Goal: Task Accomplishment & Management: Complete application form

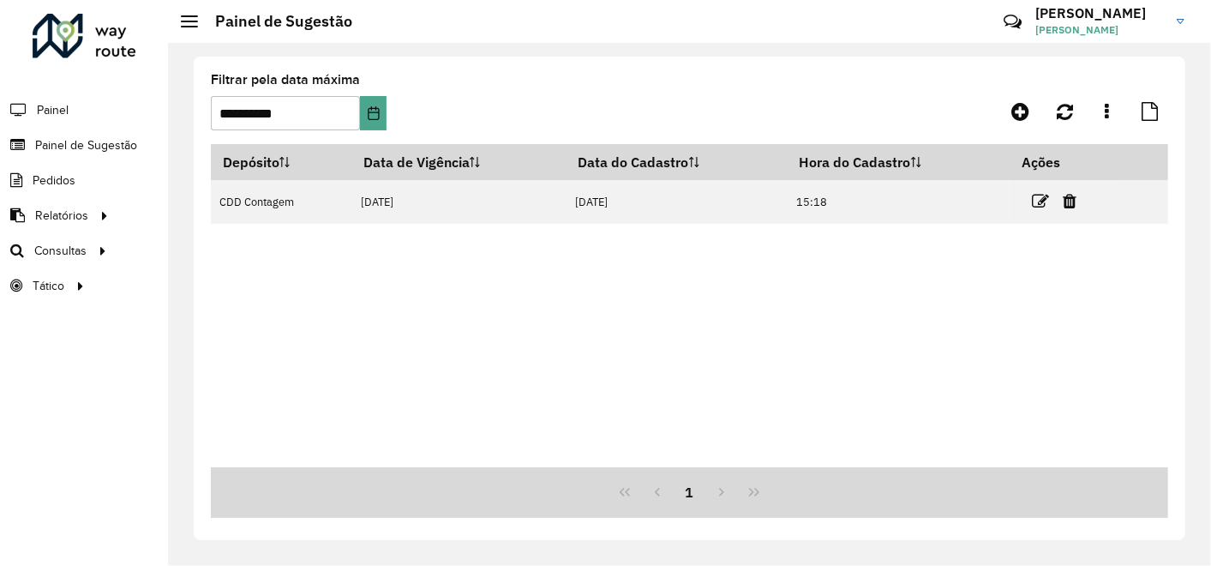
click at [455, 289] on div "Depósito Data de Vigência Data do Cadastro Hora do Cadastro Ações CDD Contagem …" at bounding box center [689, 305] width 957 height 323
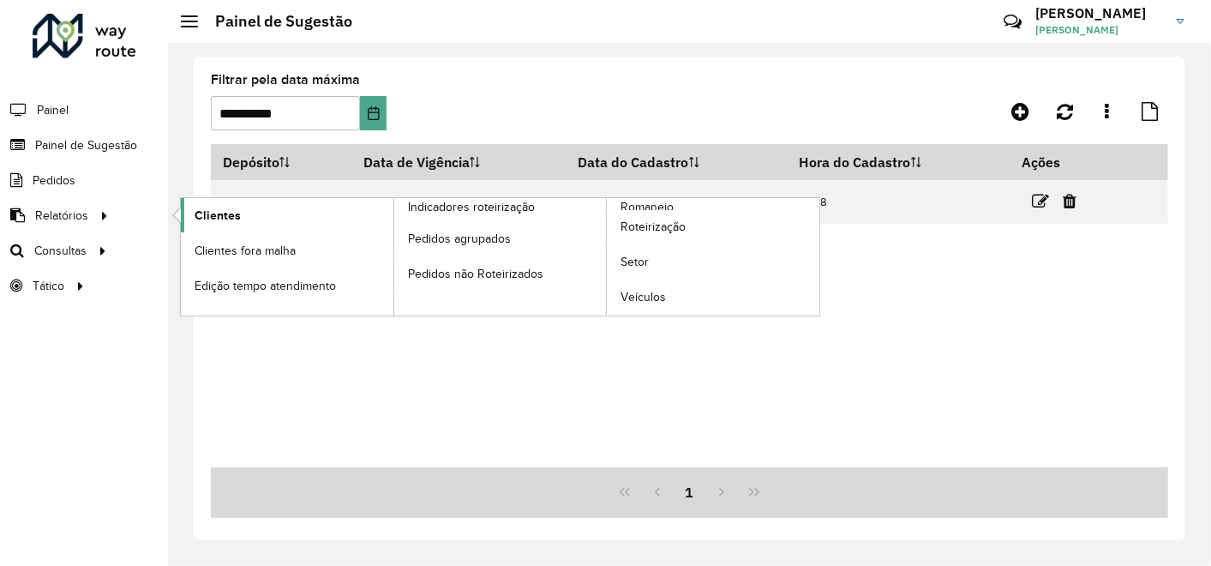
click at [201, 217] on span "Clientes" at bounding box center [218, 216] width 46 height 18
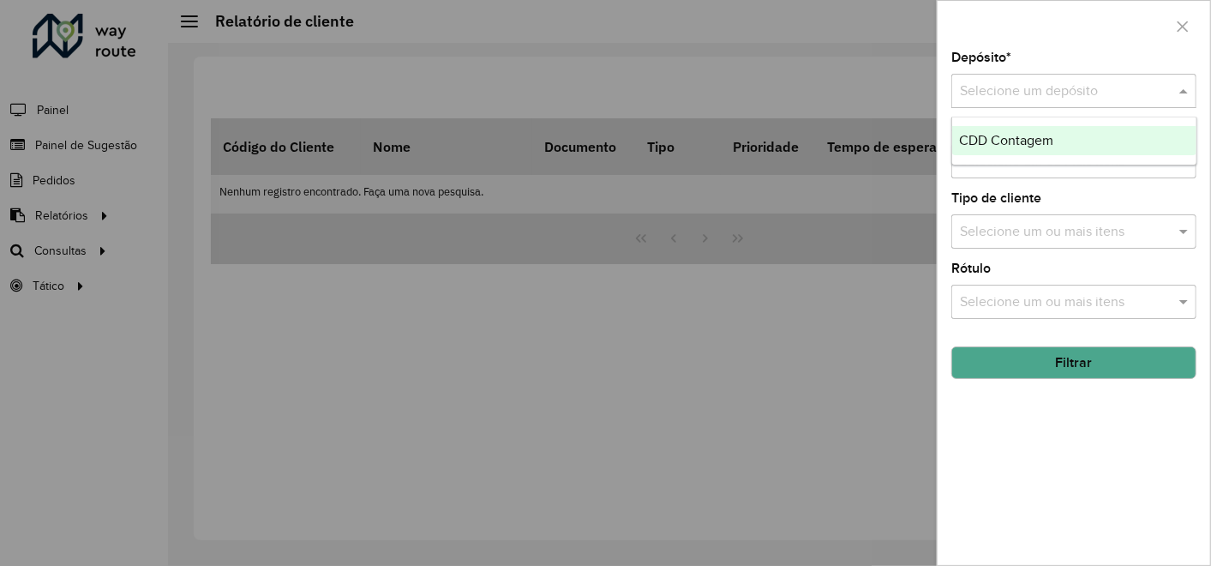
click at [1028, 93] on input "text" at bounding box center [1057, 91] width 194 height 21
click at [1001, 137] on span "CDD Contagem" at bounding box center [1006, 140] width 94 height 15
click at [989, 371] on button "Filtrar" at bounding box center [1073, 362] width 245 height 33
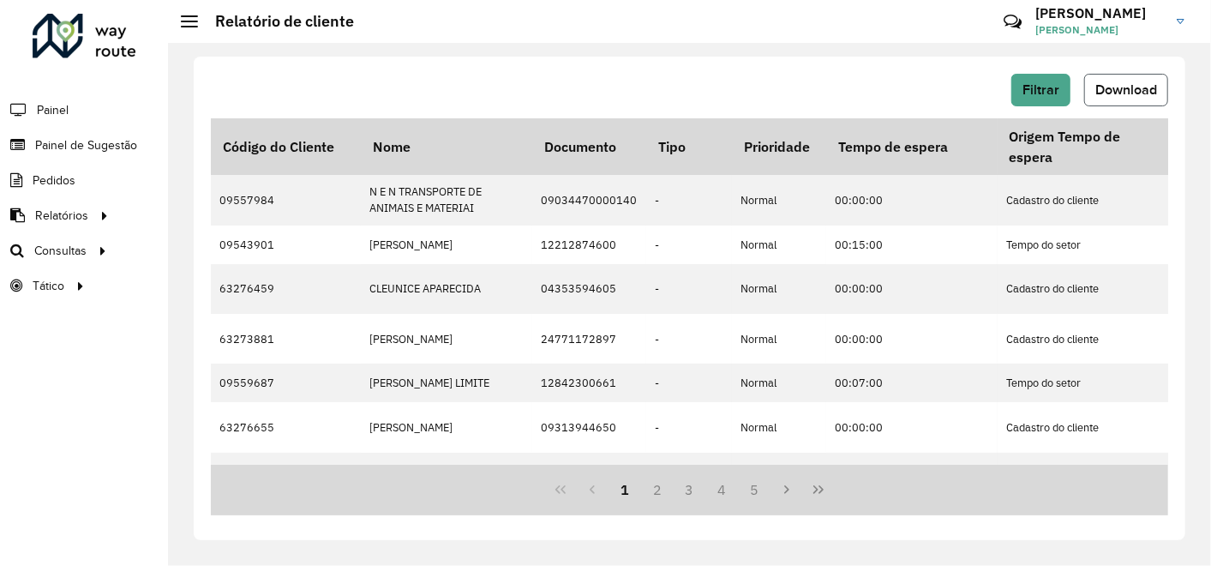
click at [1131, 85] on span "Download" at bounding box center [1126, 89] width 62 height 15
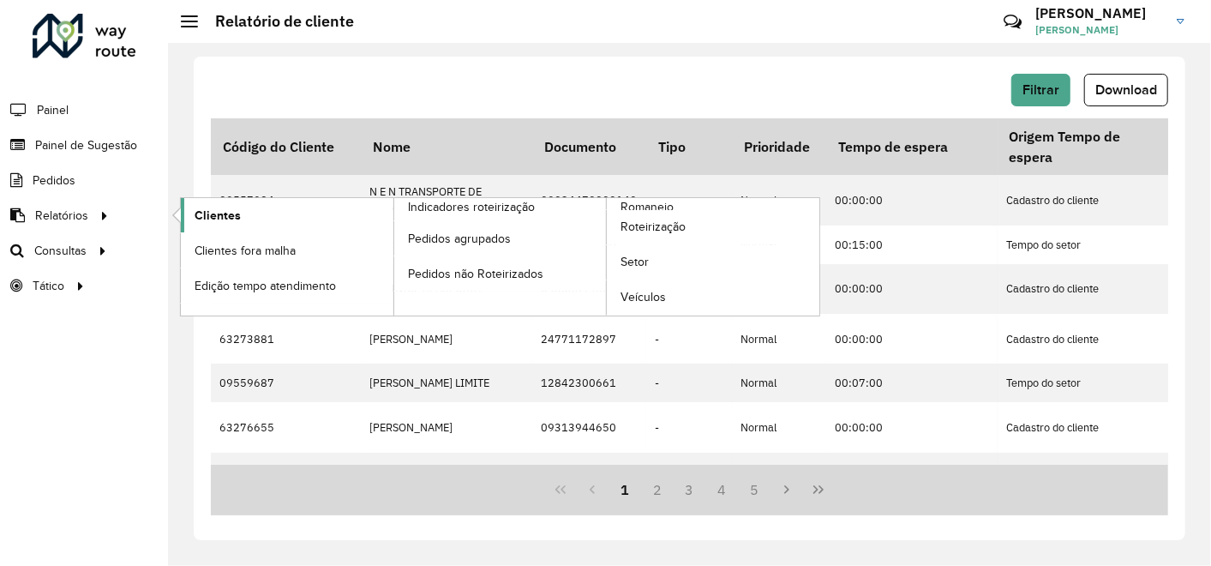
click at [210, 211] on span "Clientes" at bounding box center [218, 216] width 46 height 18
click at [223, 215] on span "Clientes" at bounding box center [218, 216] width 46 height 18
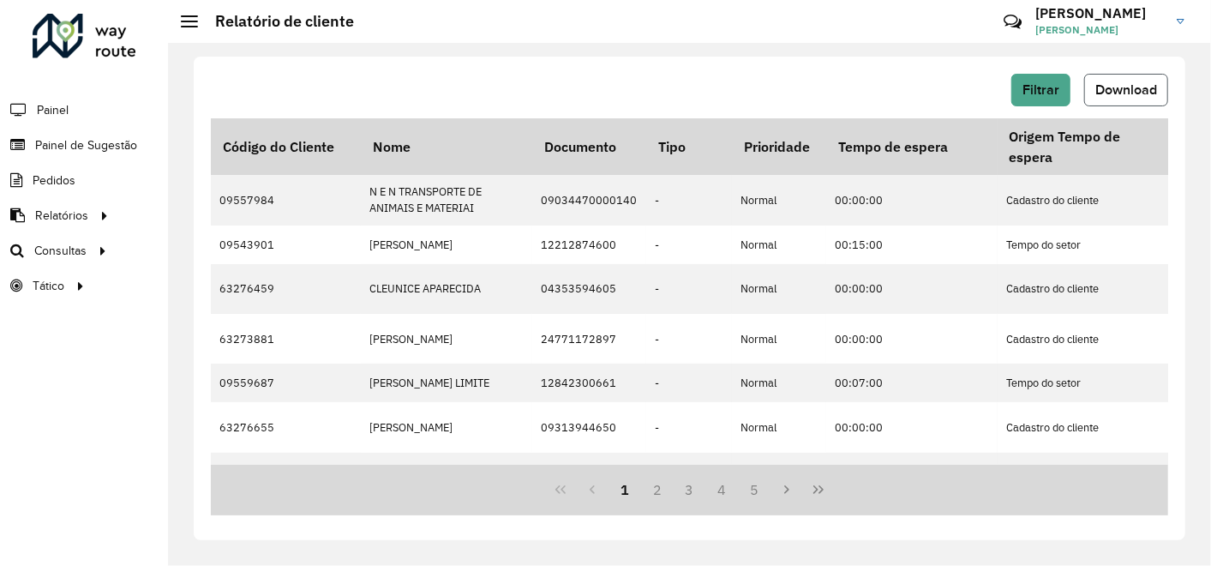
click at [1118, 96] on span "Download" at bounding box center [1126, 89] width 62 height 15
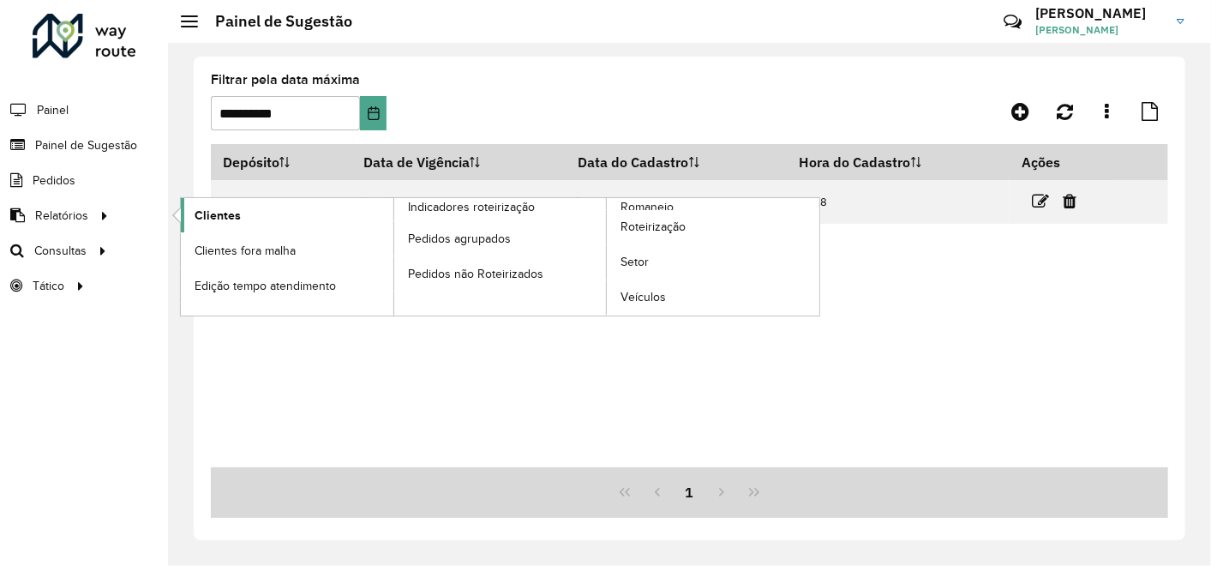
click at [229, 213] on span "Clientes" at bounding box center [218, 216] width 46 height 18
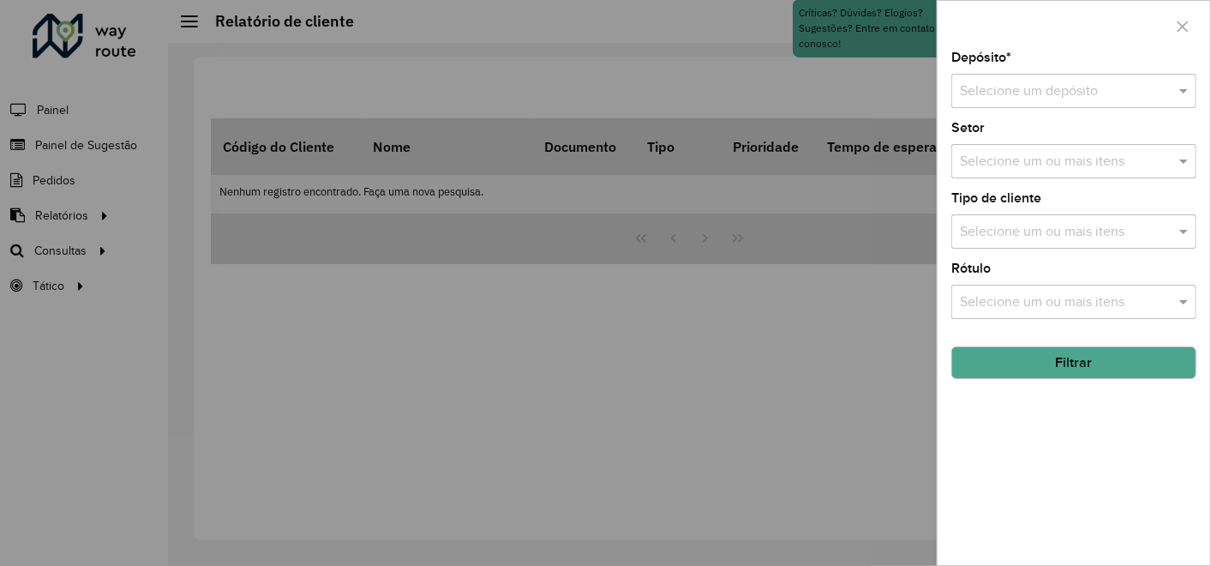
click at [998, 98] on input "text" at bounding box center [1057, 91] width 194 height 21
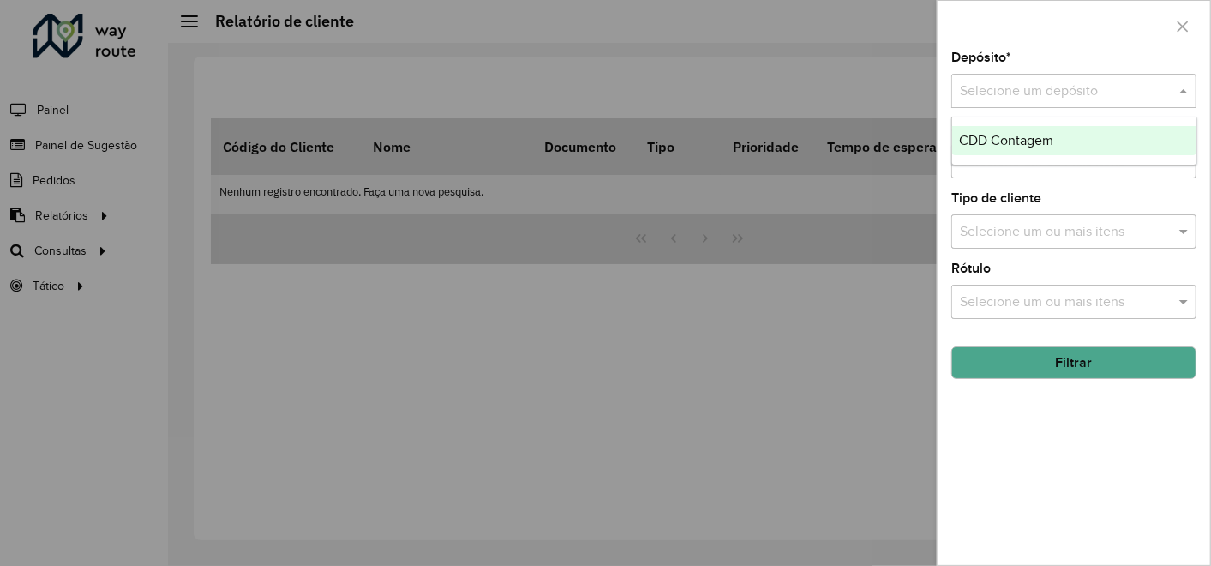
click at [968, 141] on span "CDD Contagem" at bounding box center [1006, 140] width 94 height 15
click at [1041, 369] on button "Filtrar" at bounding box center [1073, 362] width 245 height 33
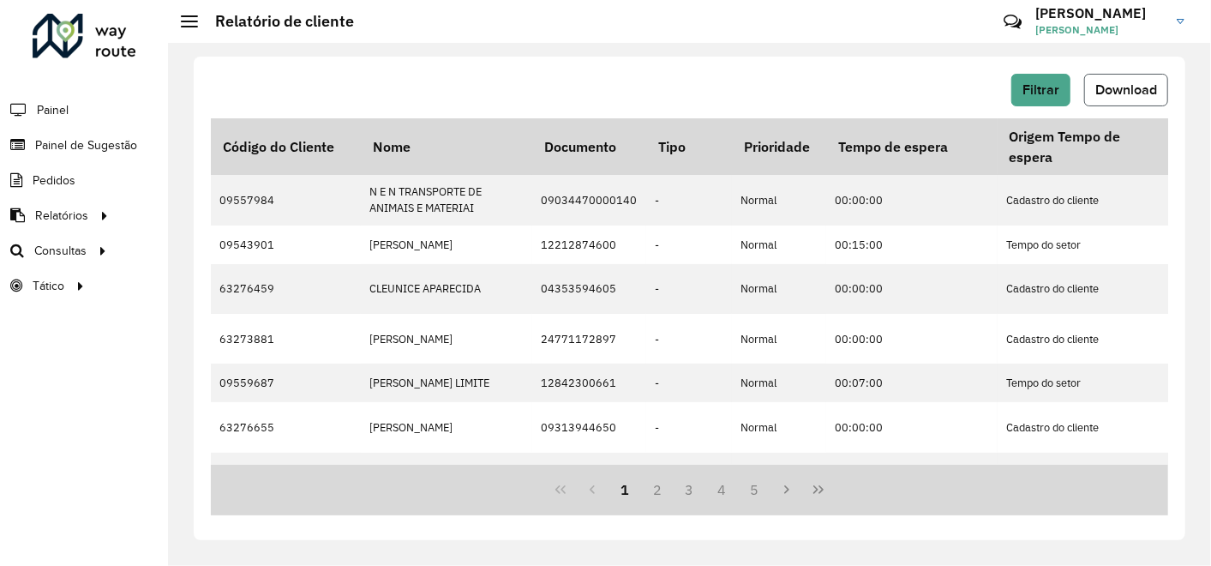
click at [1102, 87] on span "Download" at bounding box center [1126, 89] width 62 height 15
click at [117, 142] on span "Painel de Sugestão" at bounding box center [88, 145] width 107 height 18
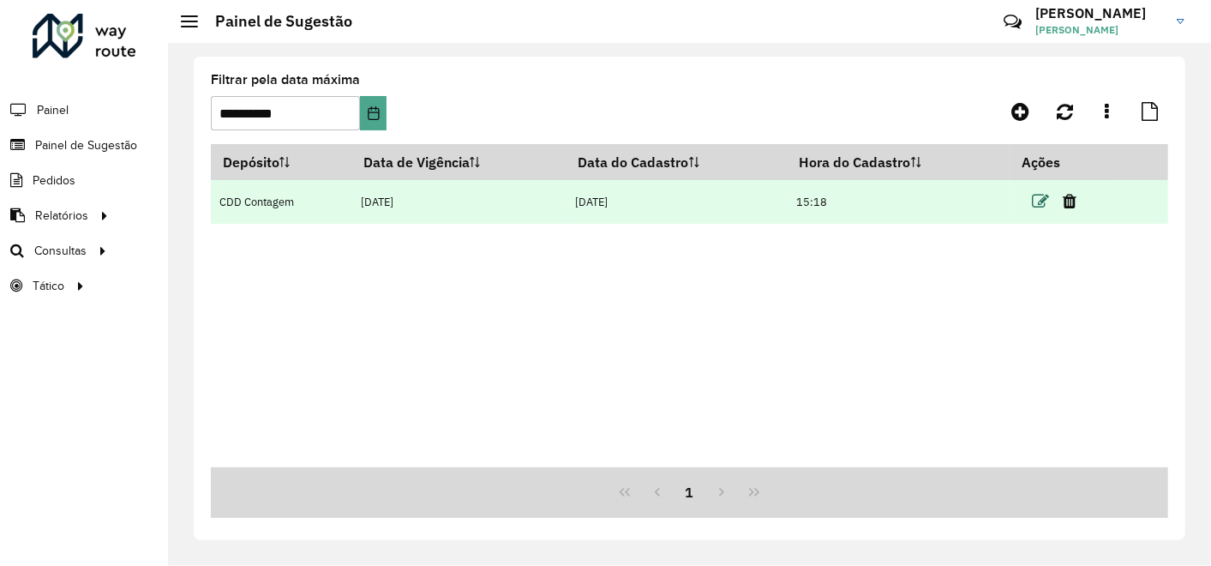
click at [1045, 201] on icon at bounding box center [1040, 201] width 17 height 17
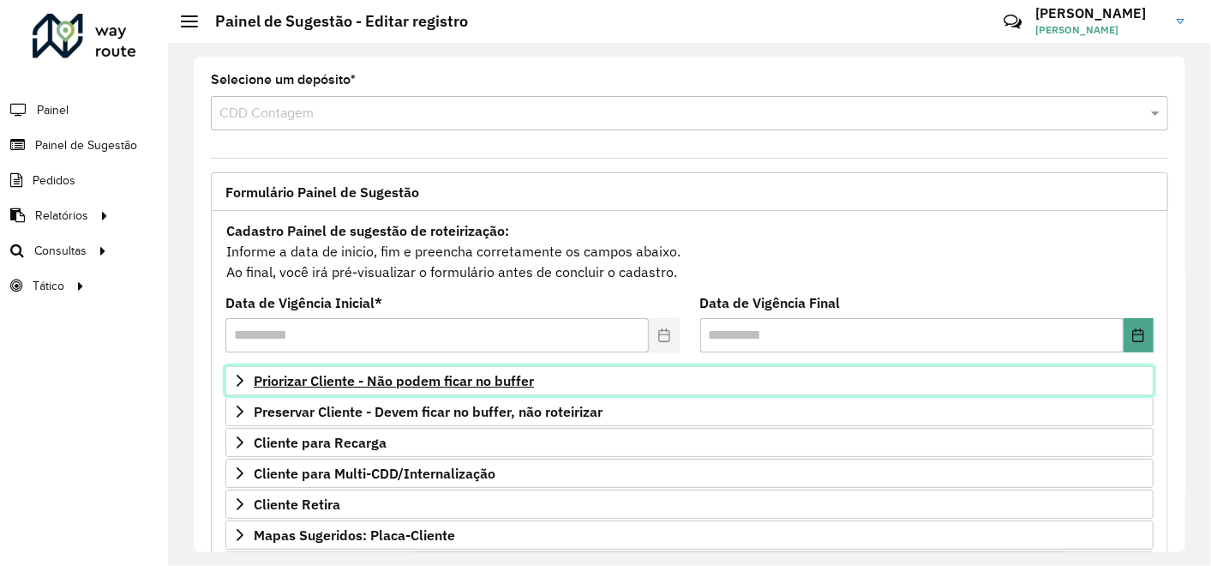
click at [477, 376] on span "Priorizar Cliente - Não podem ficar no buffer" at bounding box center [394, 381] width 280 height 14
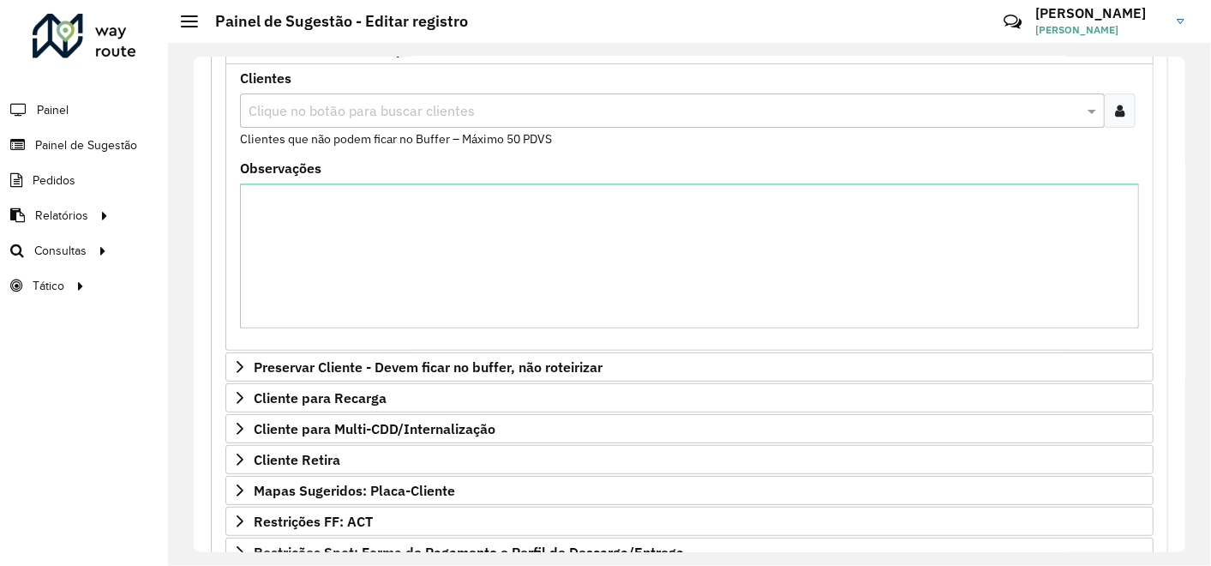
scroll to position [386, 0]
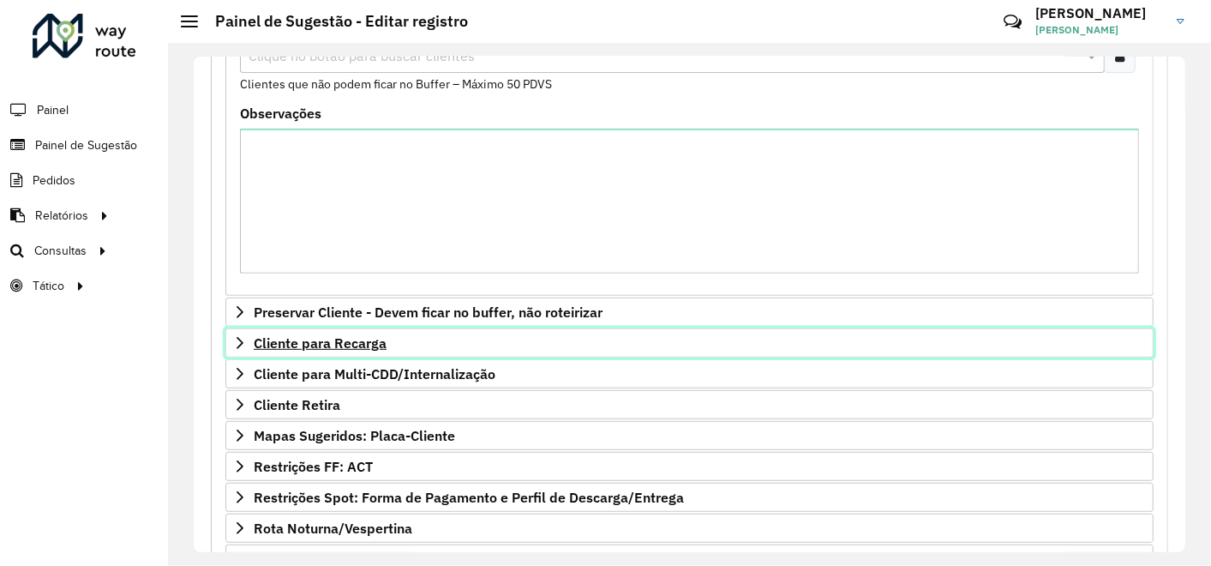
click at [366, 338] on span "Cliente para Recarga" at bounding box center [320, 343] width 133 height 14
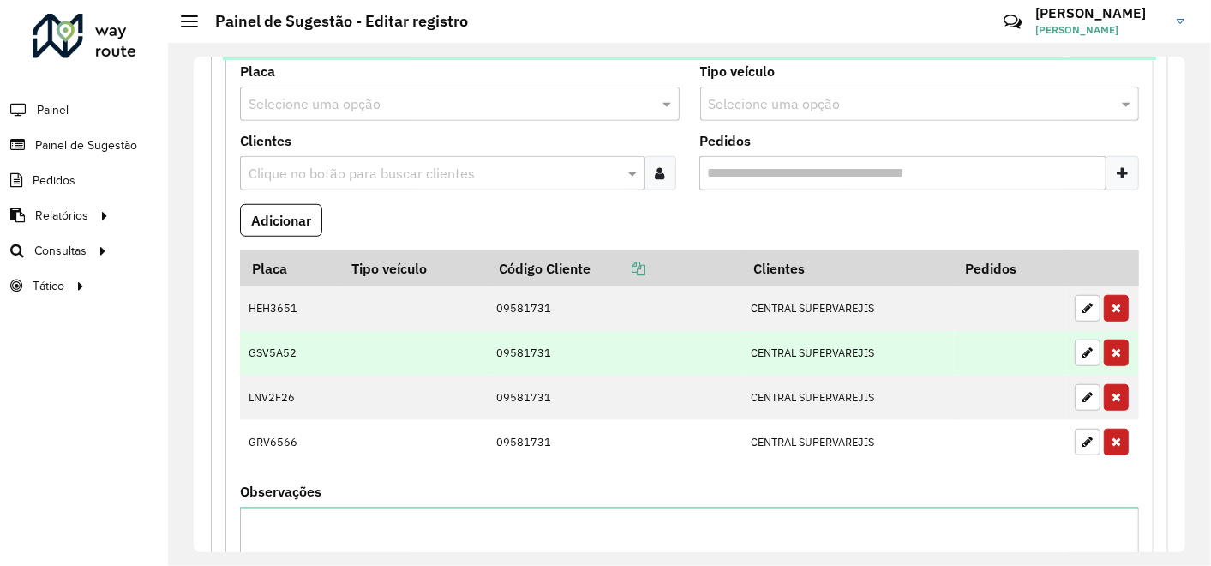
scroll to position [686, 0]
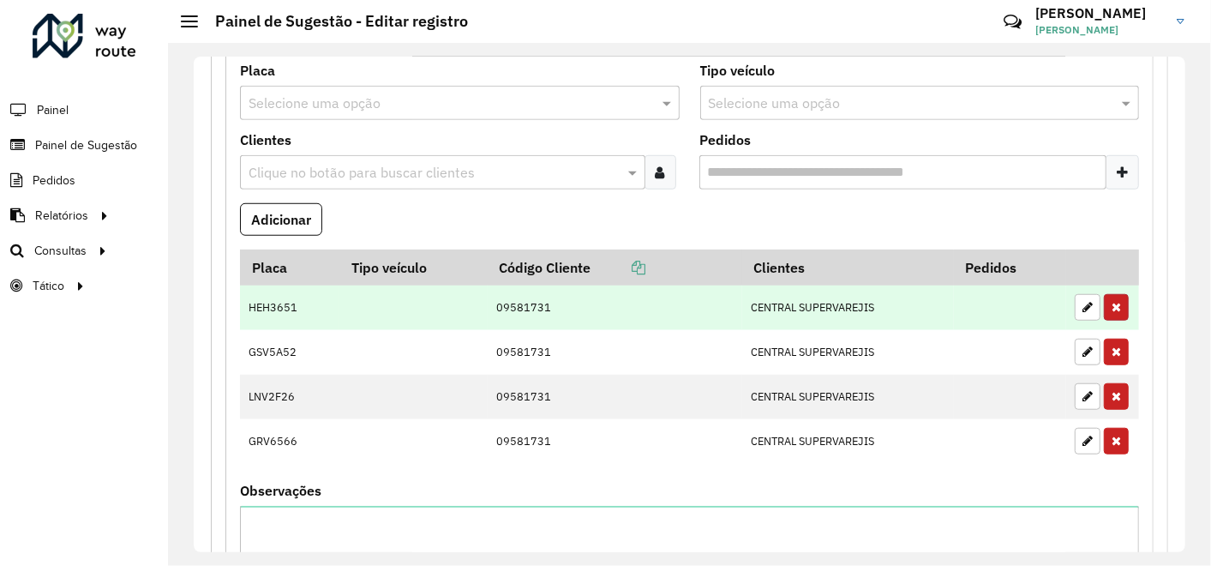
click at [1111, 306] on icon "button" at bounding box center [1115, 307] width 9 height 12
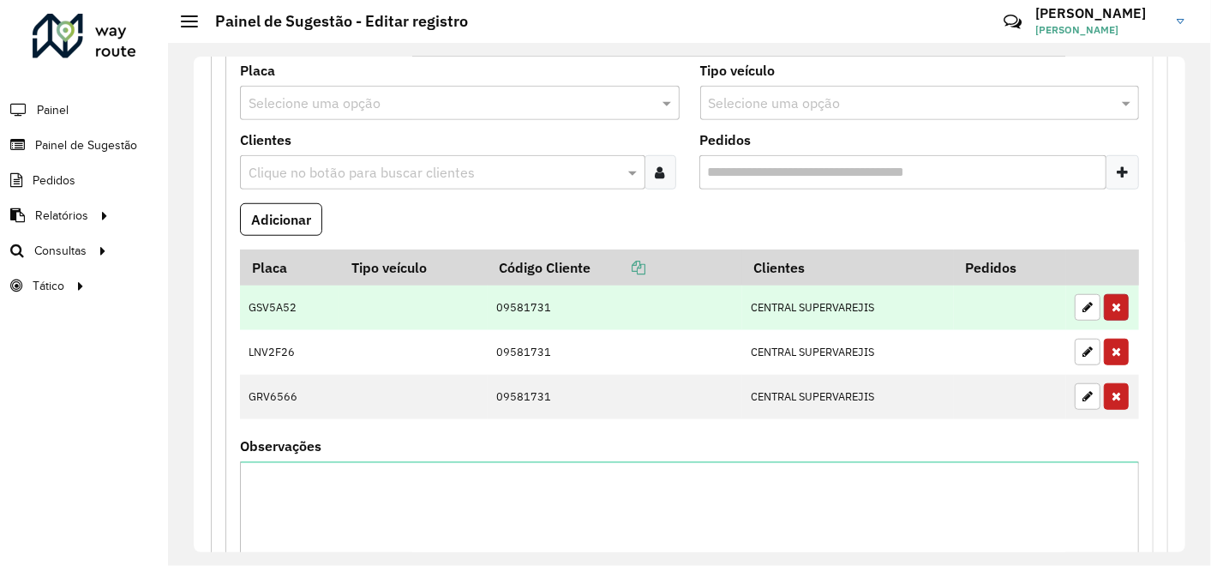
click at [1111, 306] on icon "button" at bounding box center [1115, 307] width 9 height 12
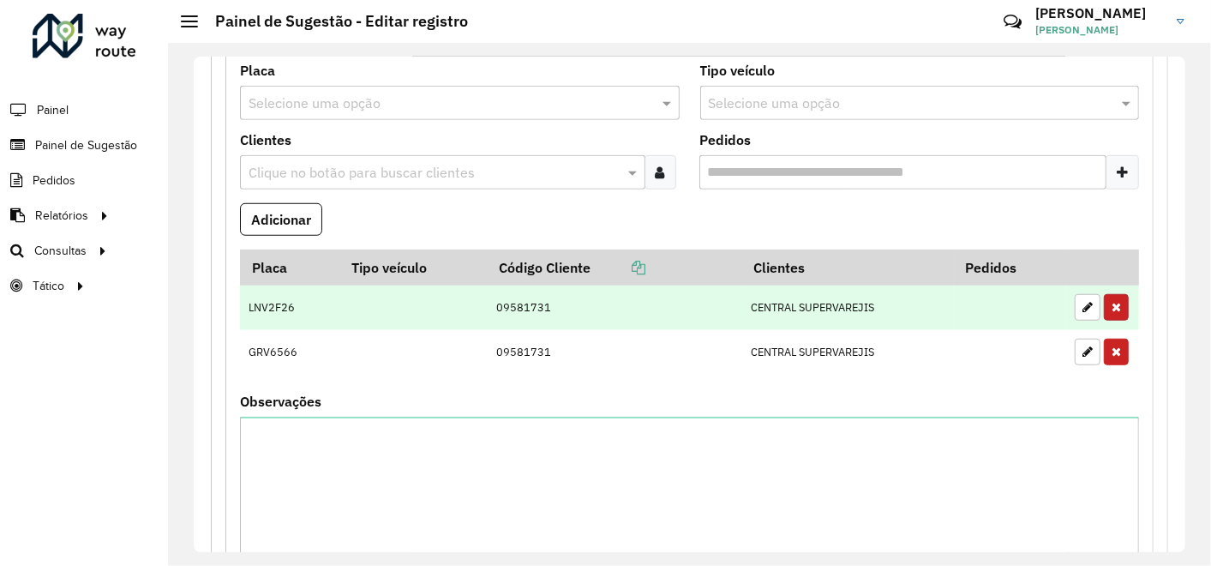
click at [1111, 306] on icon "button" at bounding box center [1115, 307] width 9 height 12
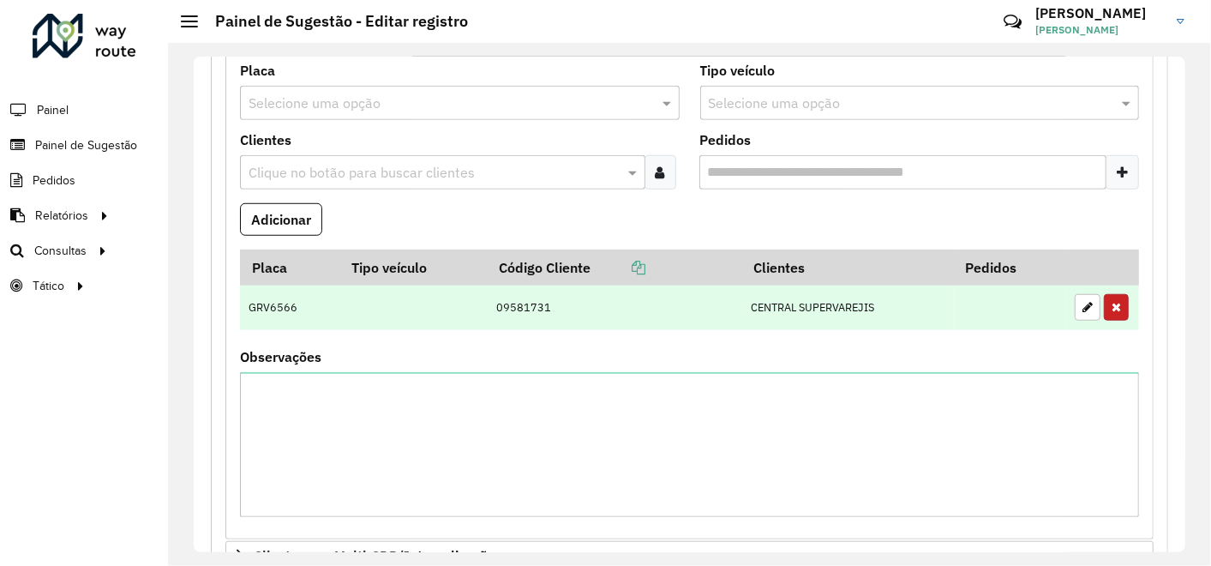
click at [1111, 306] on icon "button" at bounding box center [1115, 307] width 9 height 12
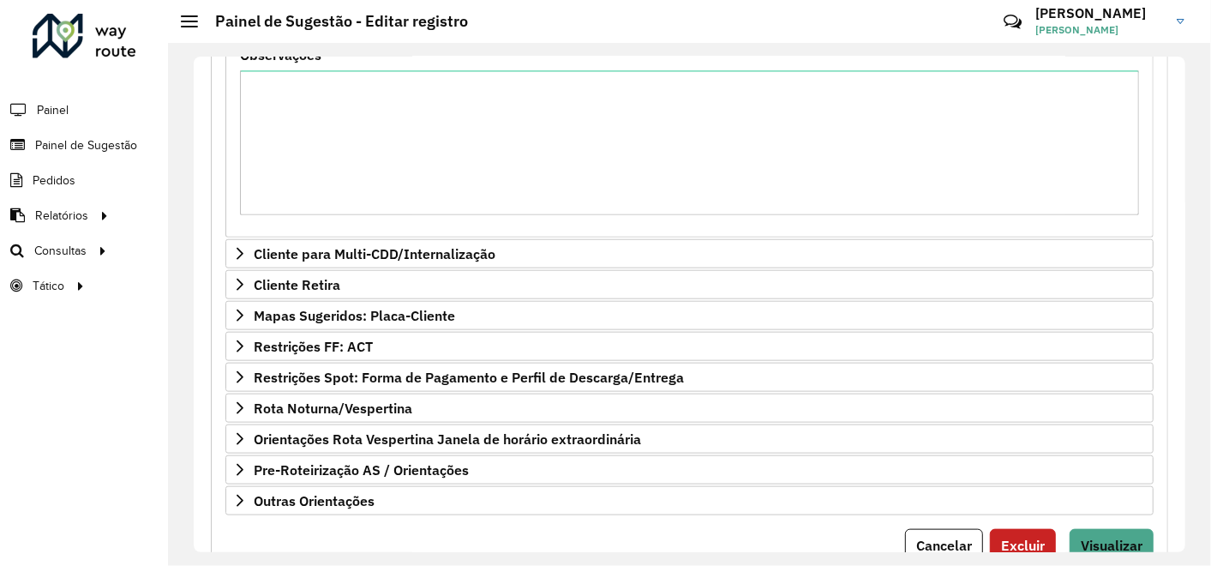
scroll to position [947, 0]
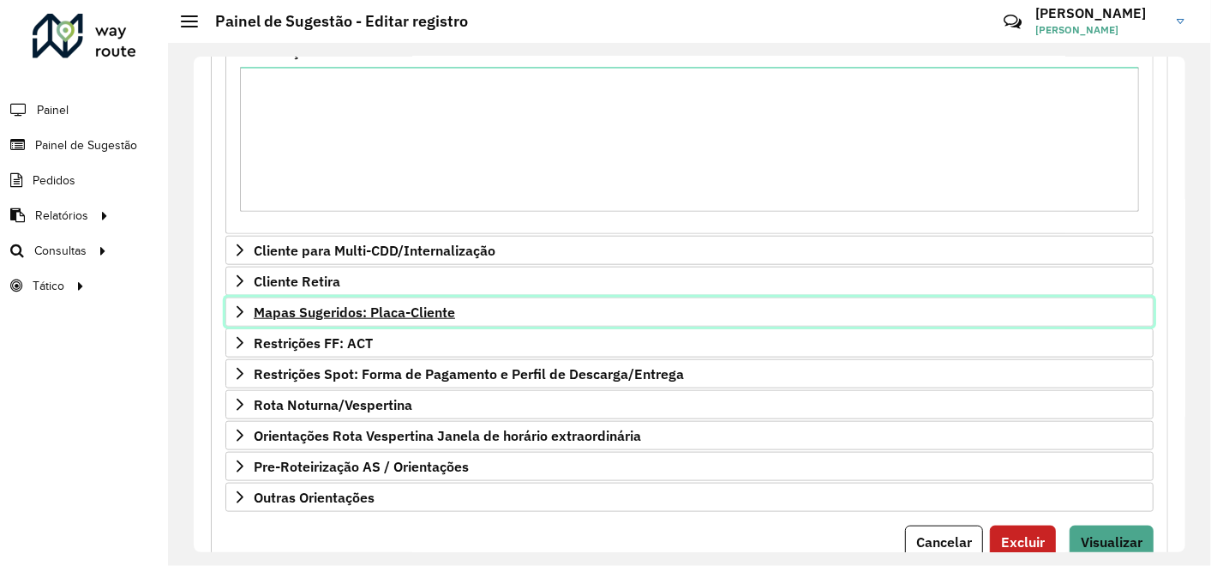
click at [405, 310] on span "Mapas Sugeridos: Placa-Cliente" at bounding box center [354, 312] width 201 height 14
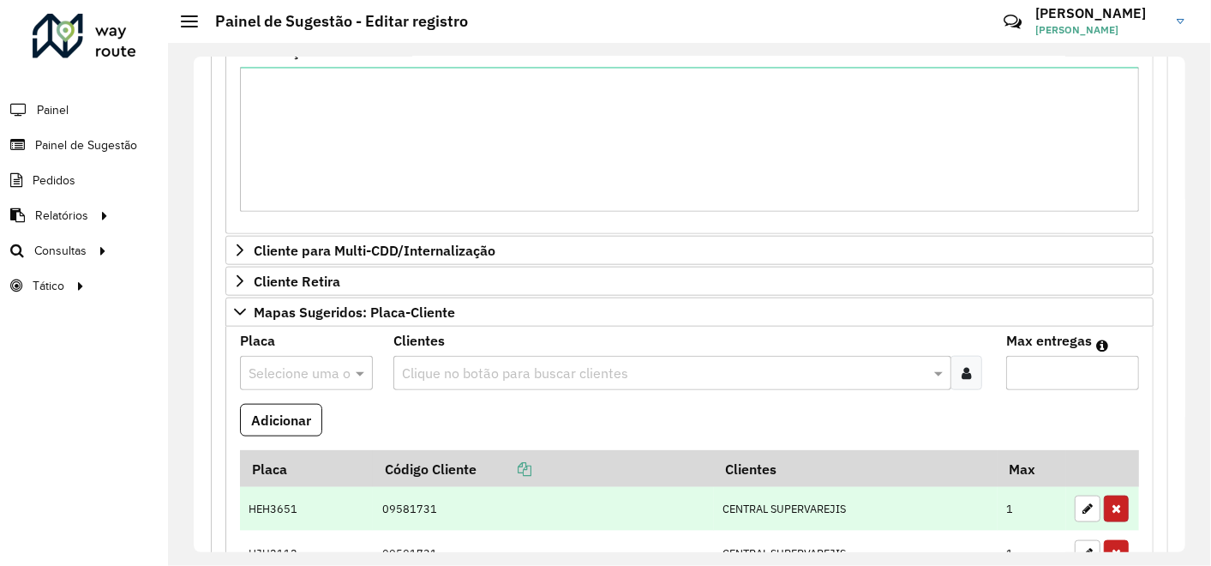
click at [1111, 495] on button "button" at bounding box center [1116, 508] width 25 height 27
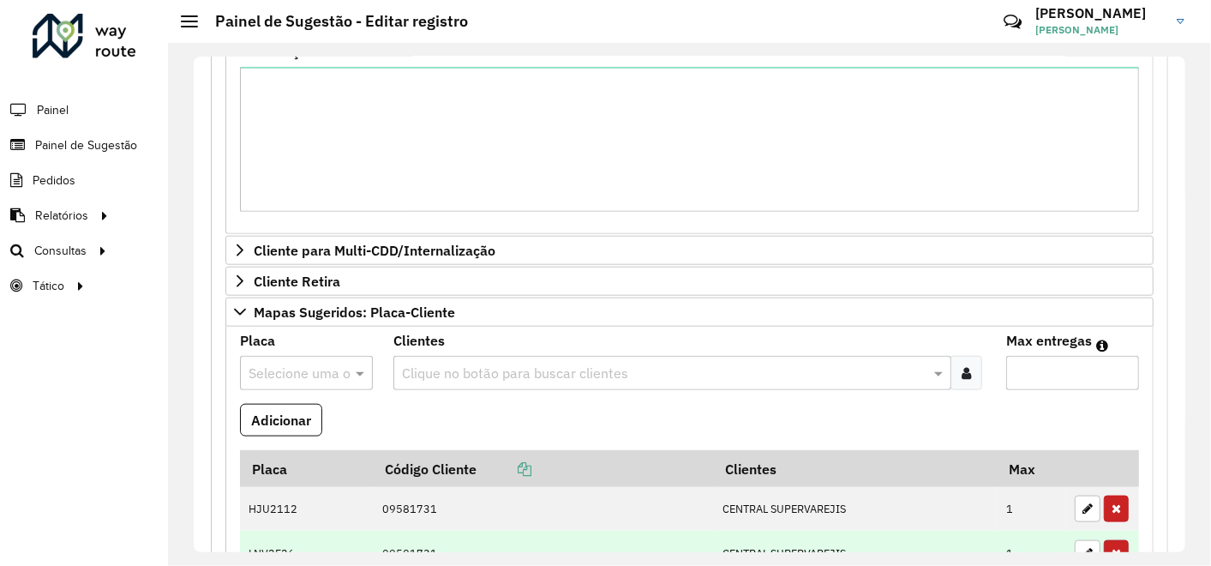
click at [1111, 540] on button "button" at bounding box center [1116, 553] width 25 height 27
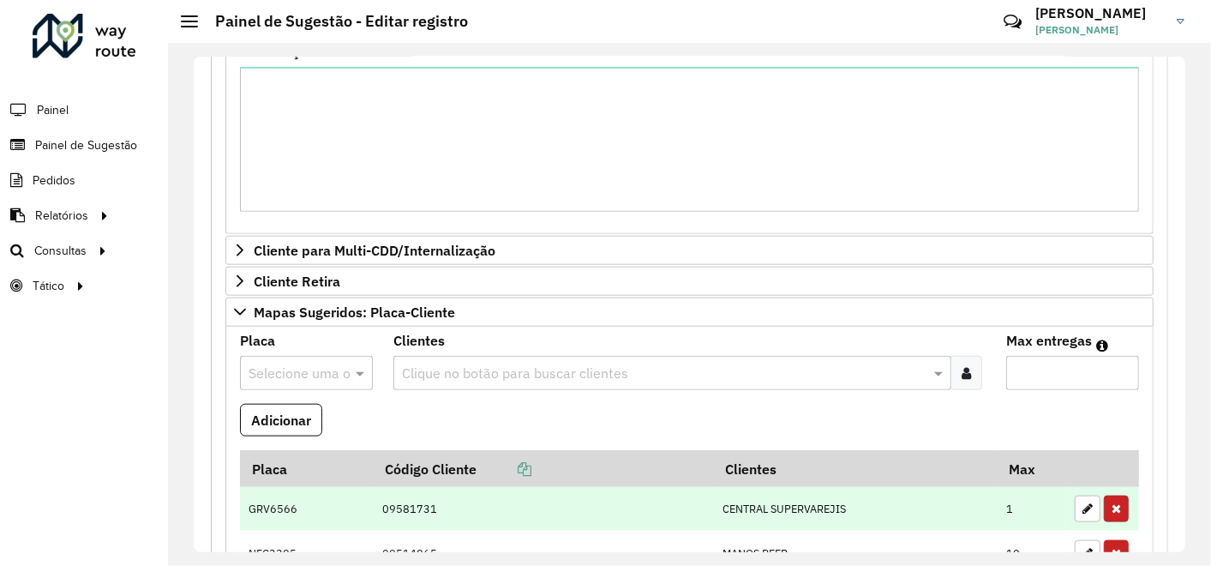
click at [1111, 495] on button "button" at bounding box center [1116, 508] width 25 height 27
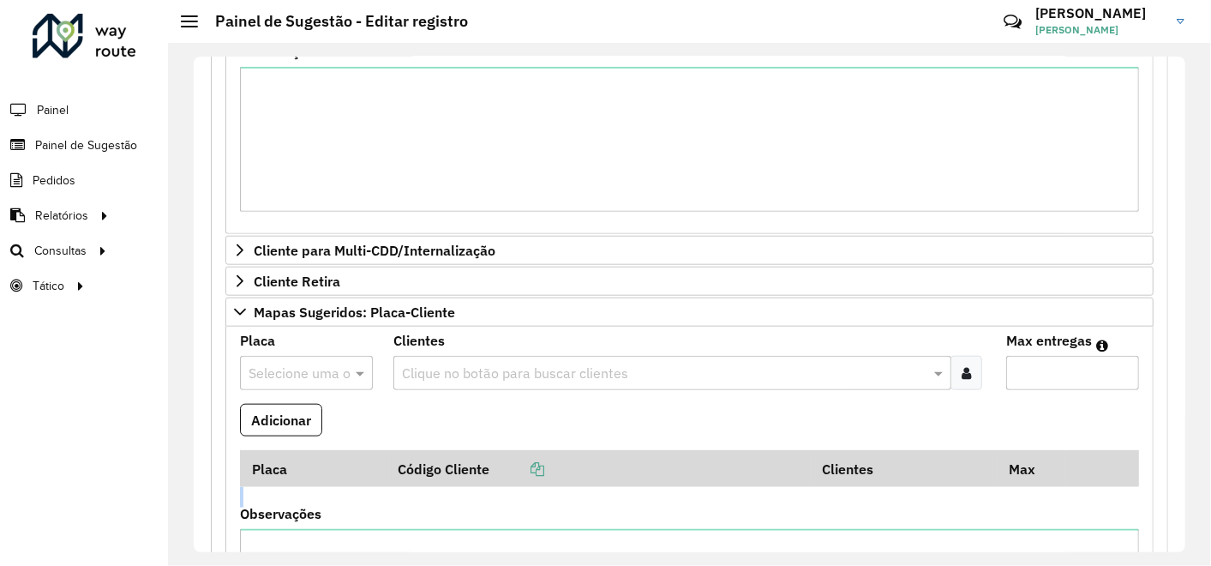
click at [1111, 492] on formly-field "Placa Código Cliente Clientes Max" at bounding box center [689, 478] width 919 height 57
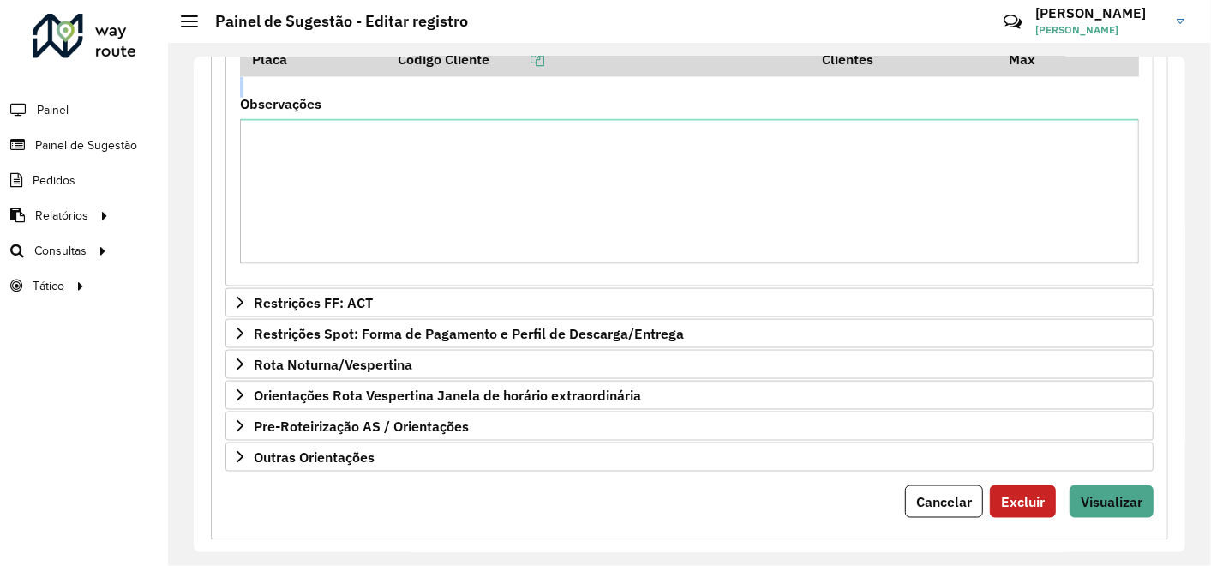
scroll to position [1356, 0]
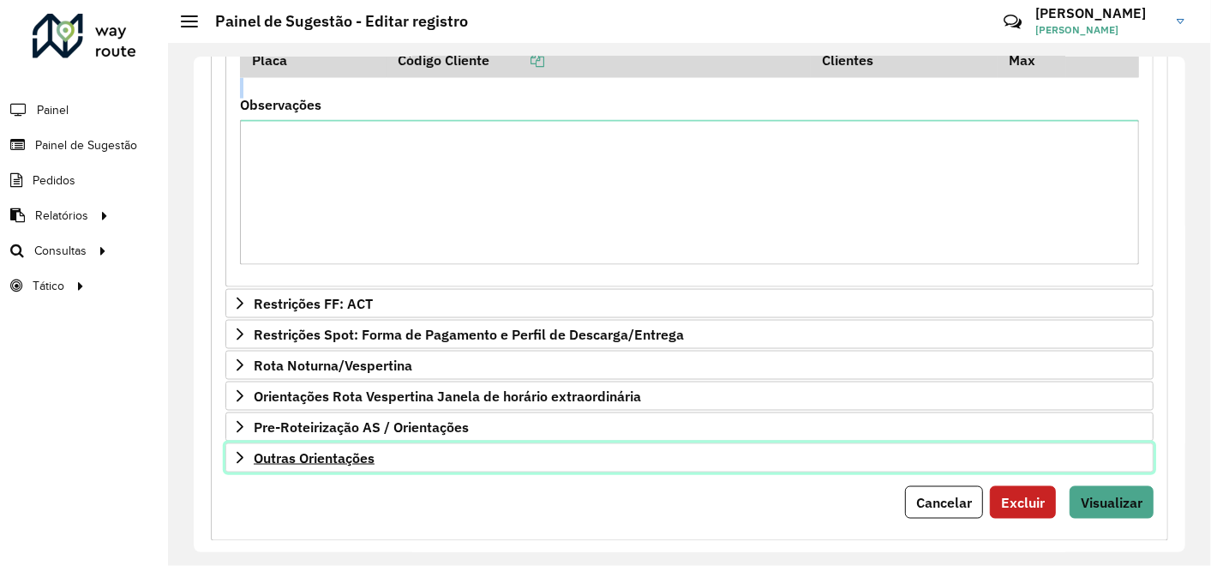
click at [284, 451] on span "Outras Orientações" at bounding box center [314, 458] width 121 height 14
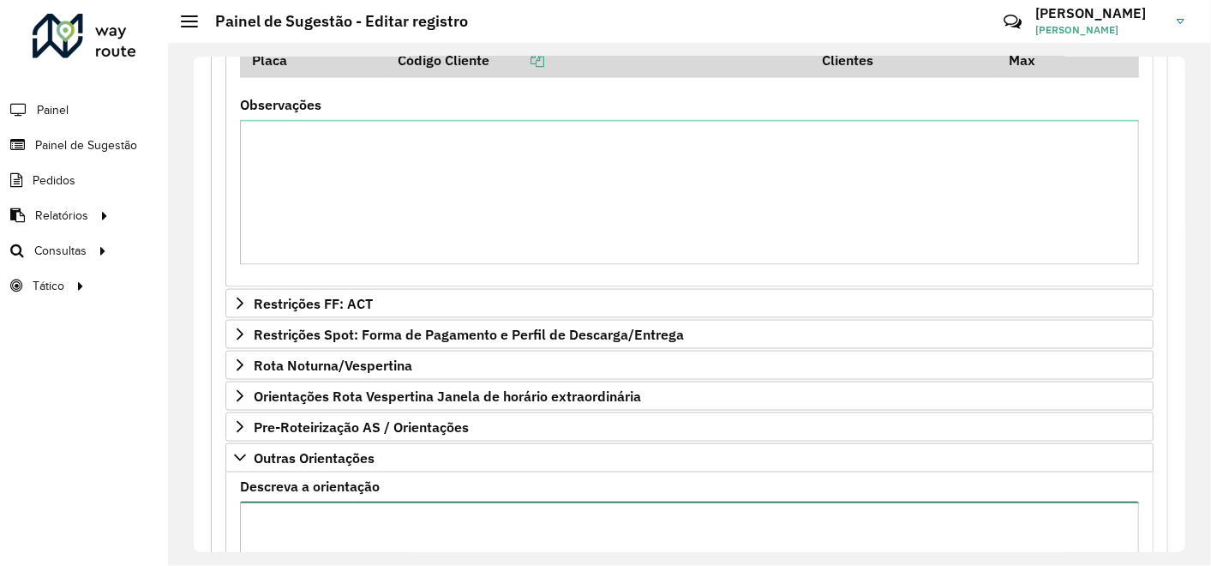
click at [410, 523] on textarea "Descreva a orientação" at bounding box center [689, 573] width 899 height 145
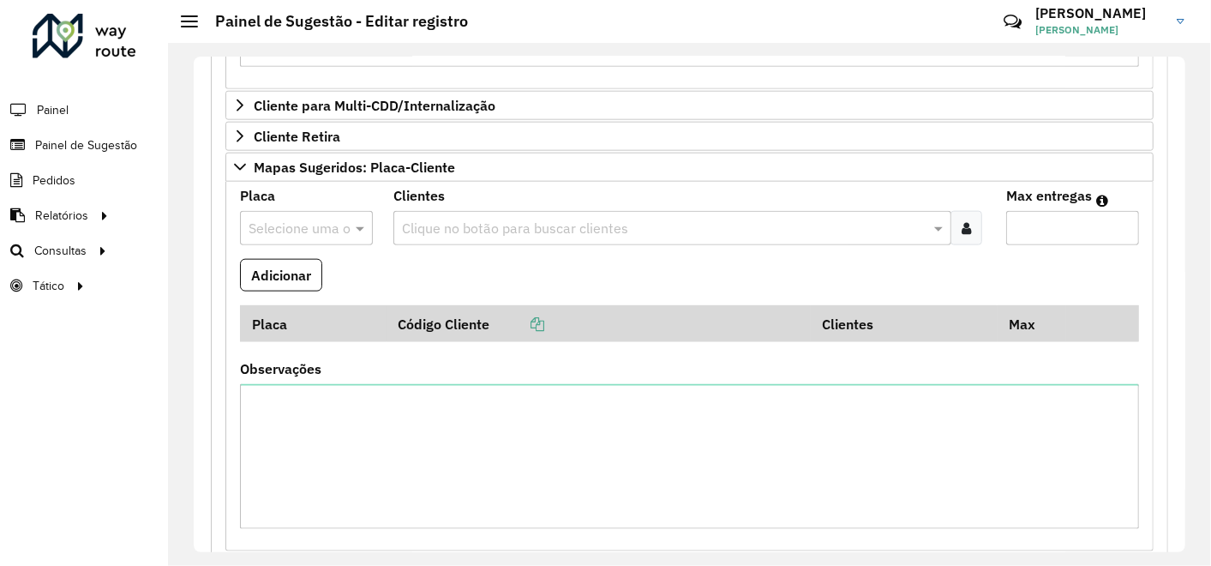
scroll to position [1091, 0]
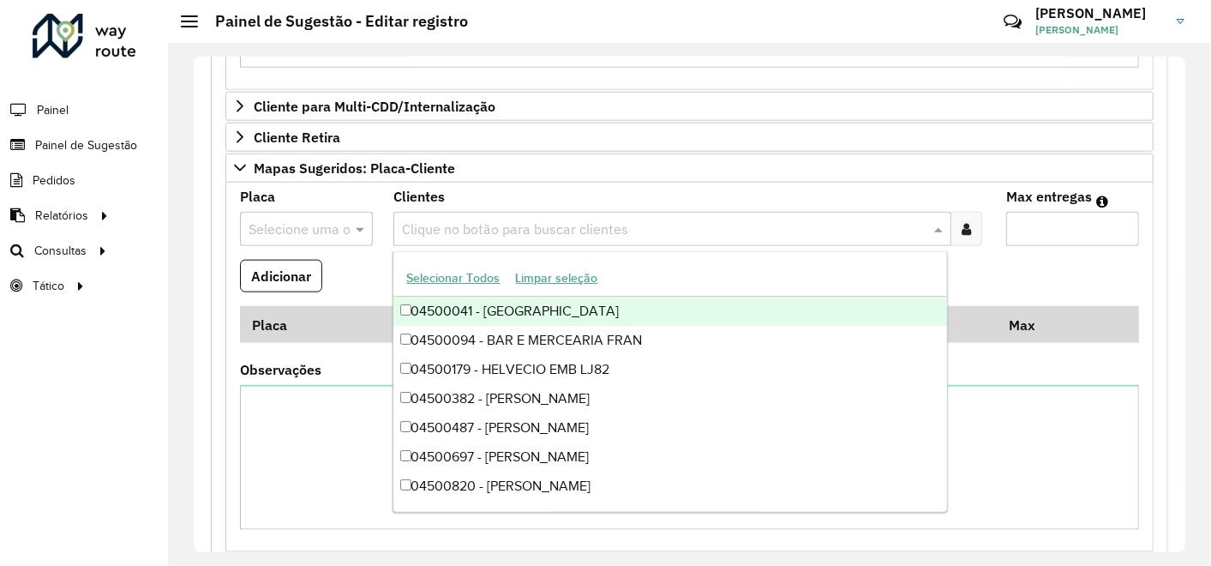
click at [475, 221] on input "text" at bounding box center [664, 229] width 532 height 21
paste input "*****"
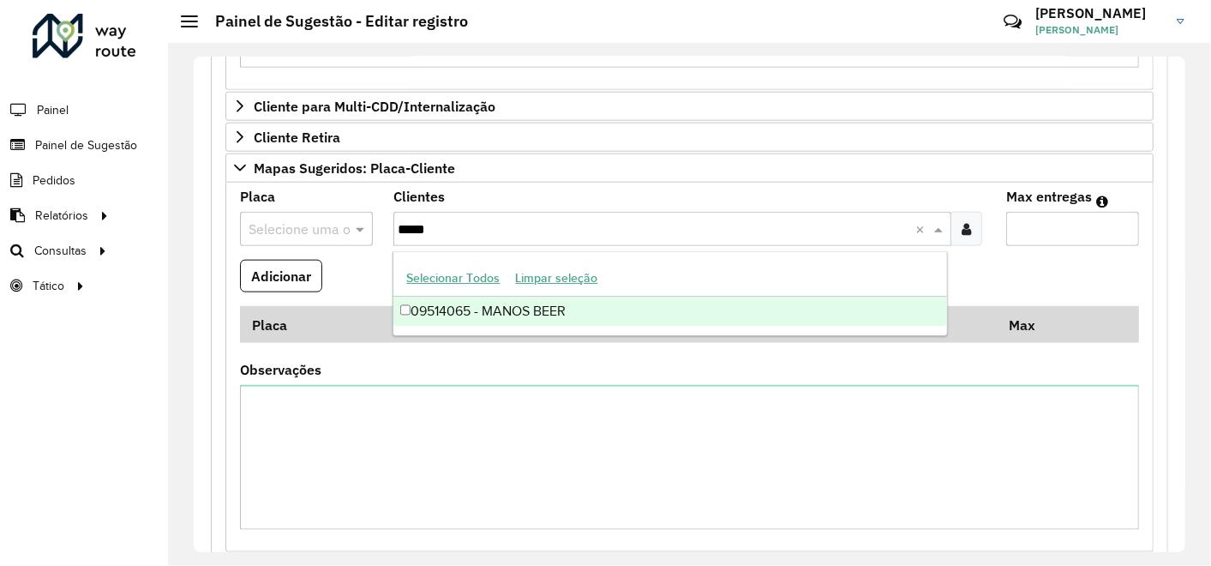
type input "*****"
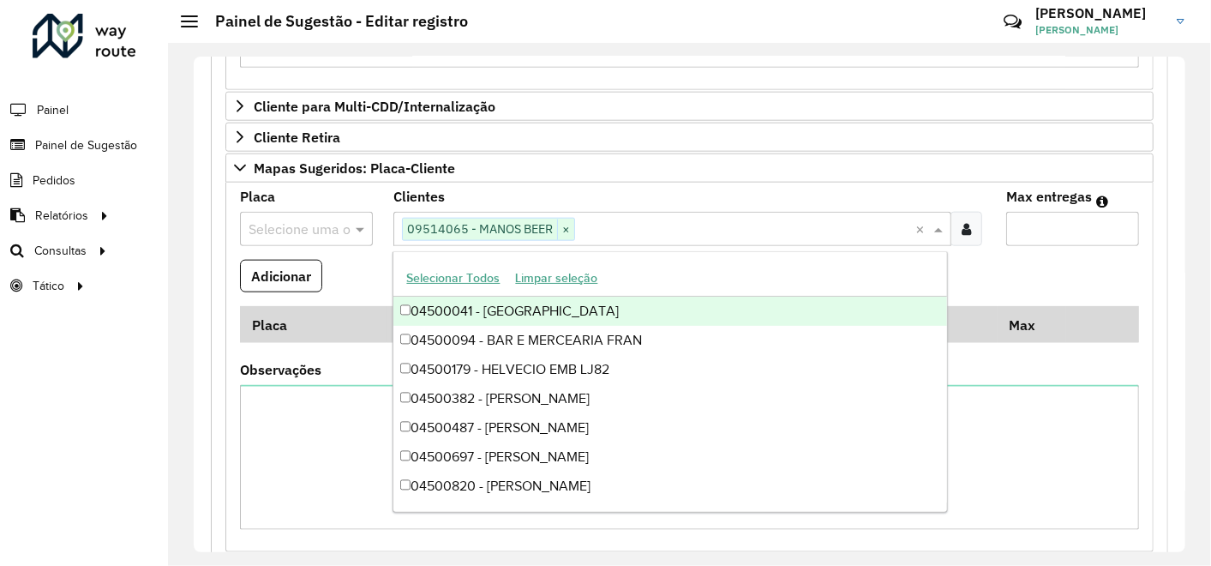
click at [1051, 218] on input "Max entregas" at bounding box center [1072, 229] width 133 height 34
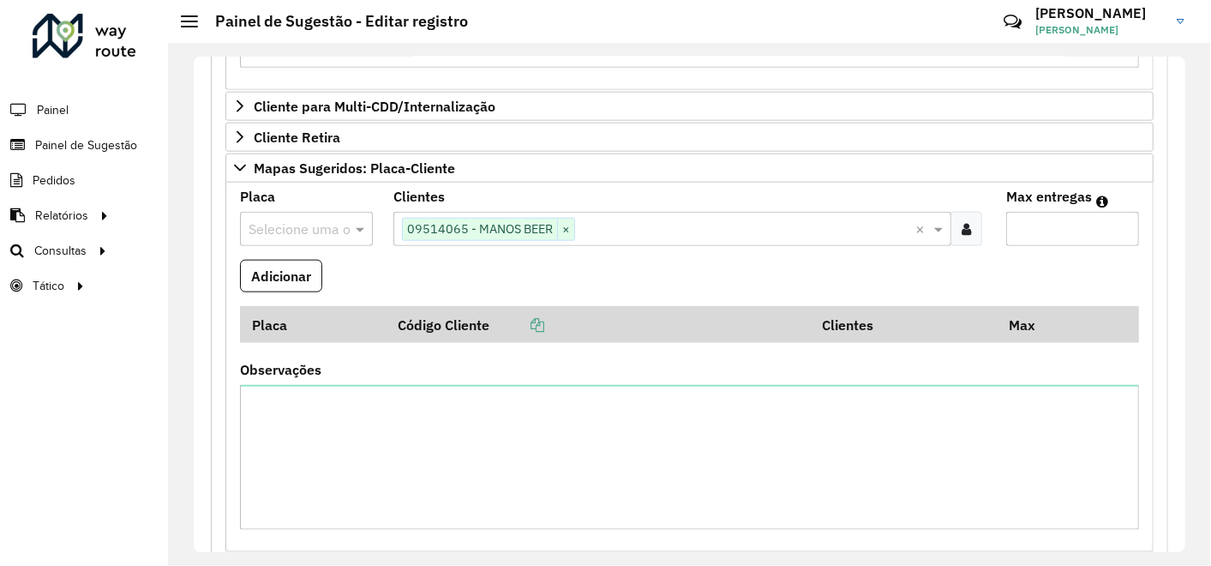
type input "**"
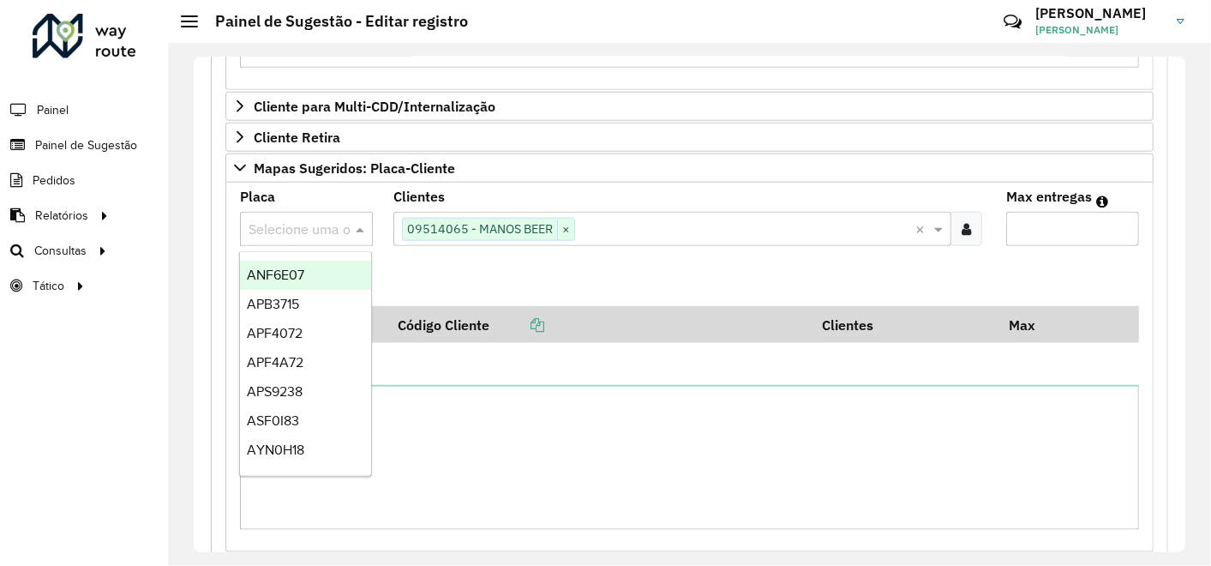
click at [300, 221] on input "text" at bounding box center [288, 229] width 81 height 21
type input "***"
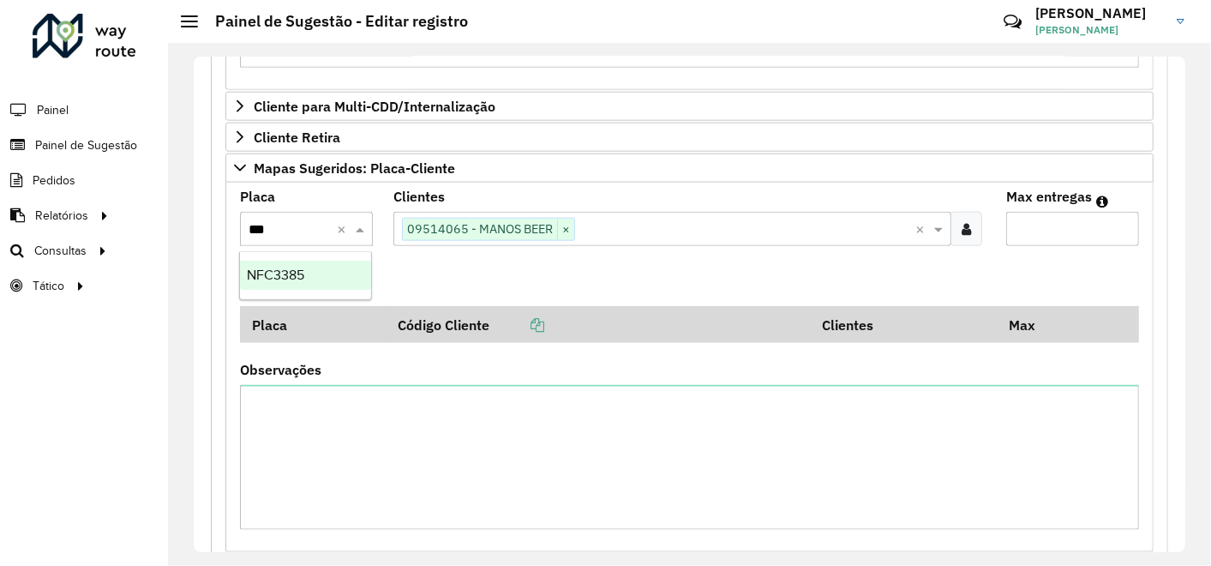
click at [290, 272] on span "NFC3385" at bounding box center [275, 274] width 57 height 15
click at [290, 272] on button "Adicionar" at bounding box center [281, 276] width 82 height 33
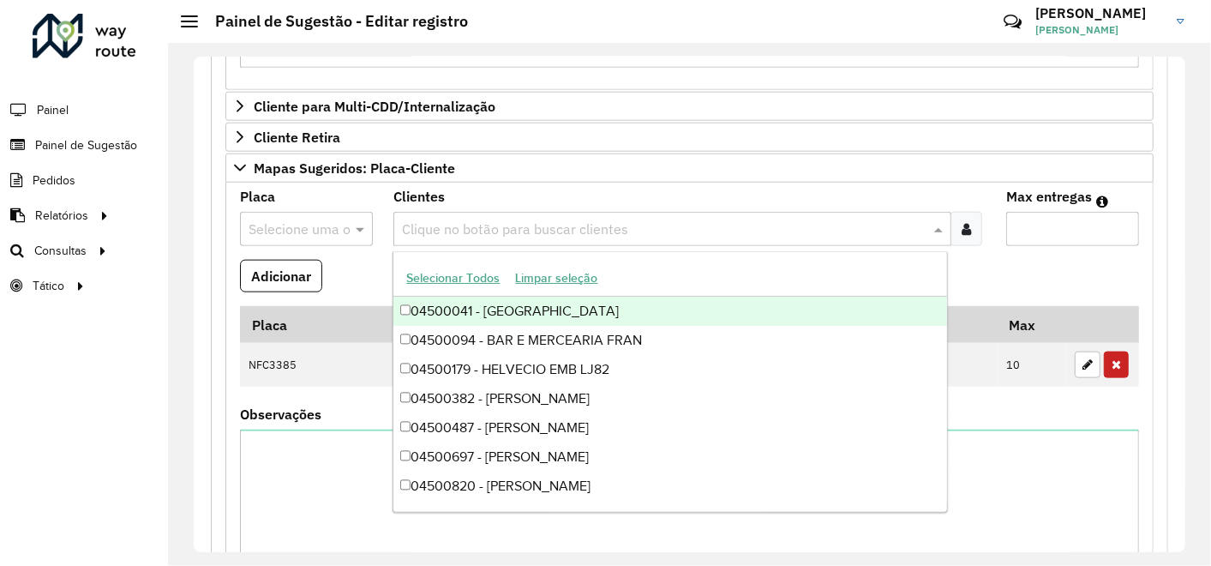
click at [483, 219] on input "text" at bounding box center [664, 229] width 532 height 21
paste input "*****"
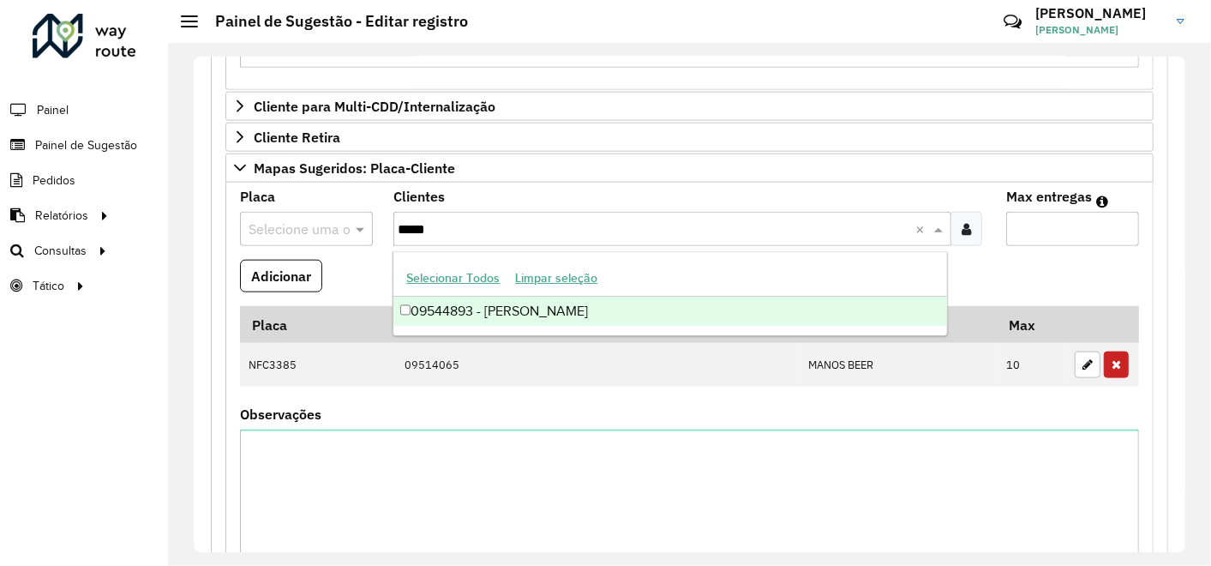
type input "*****"
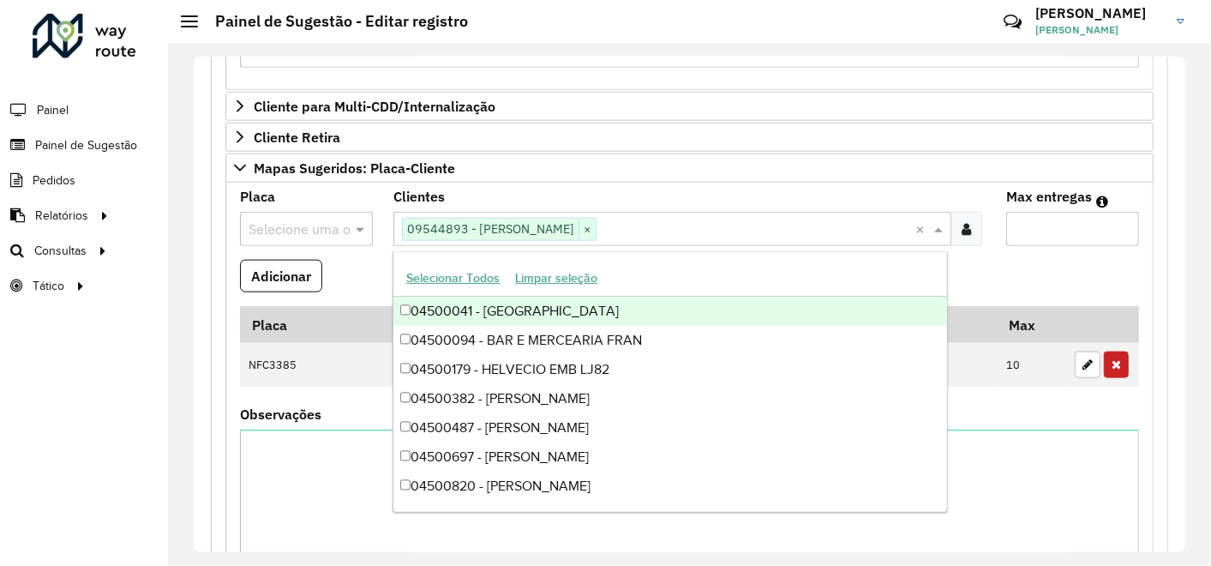
click at [1061, 220] on input "Max entregas" at bounding box center [1072, 229] width 133 height 34
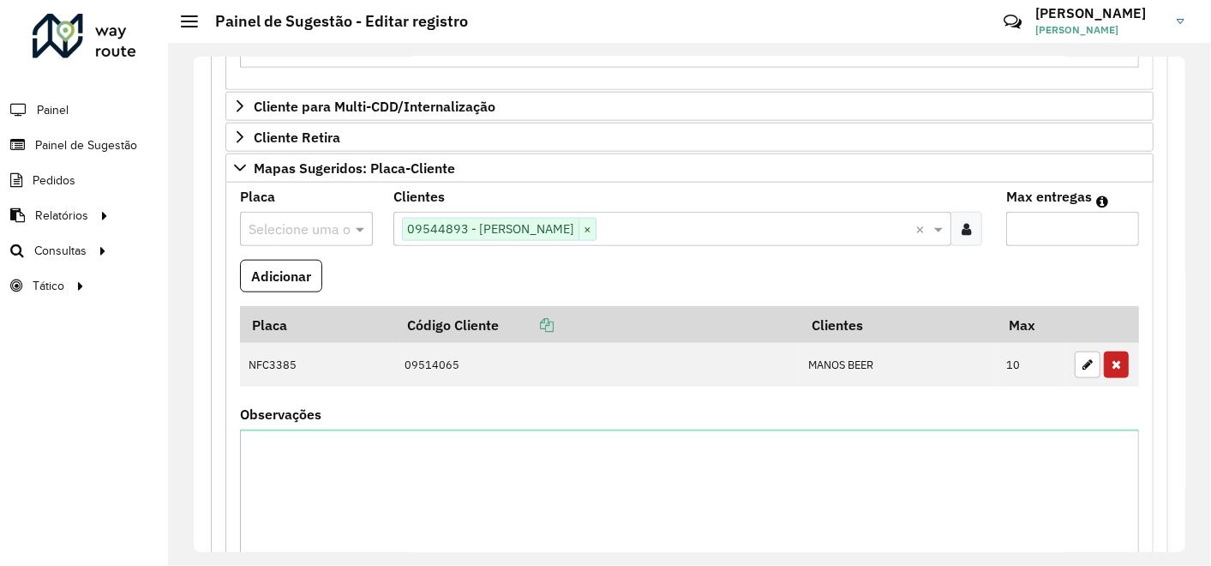
type input "**"
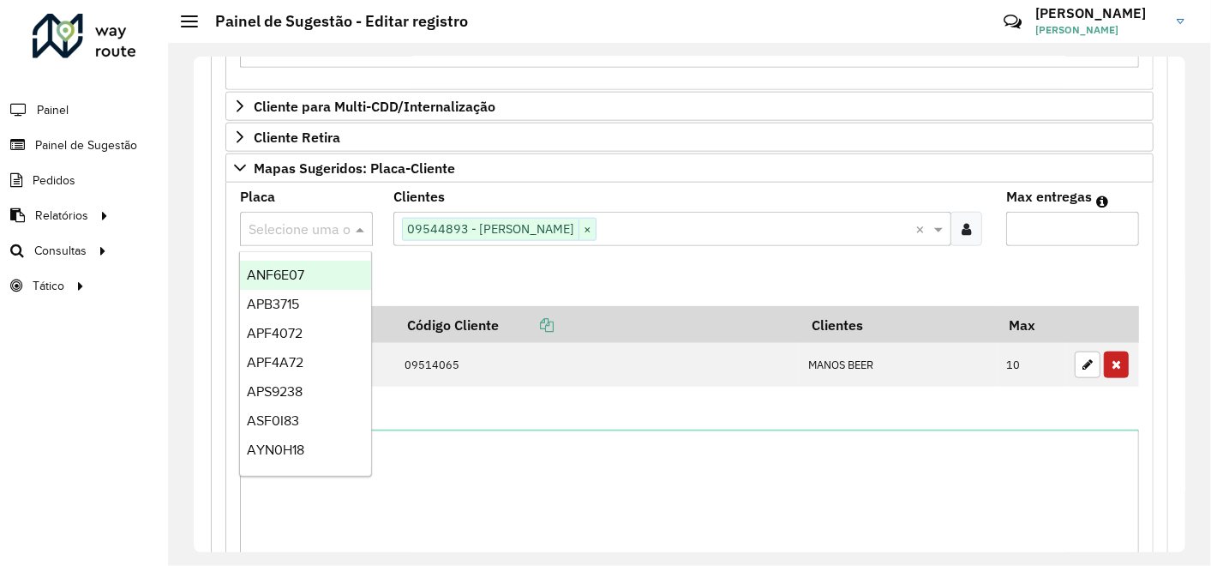
click at [291, 230] on input "text" at bounding box center [288, 229] width 81 height 21
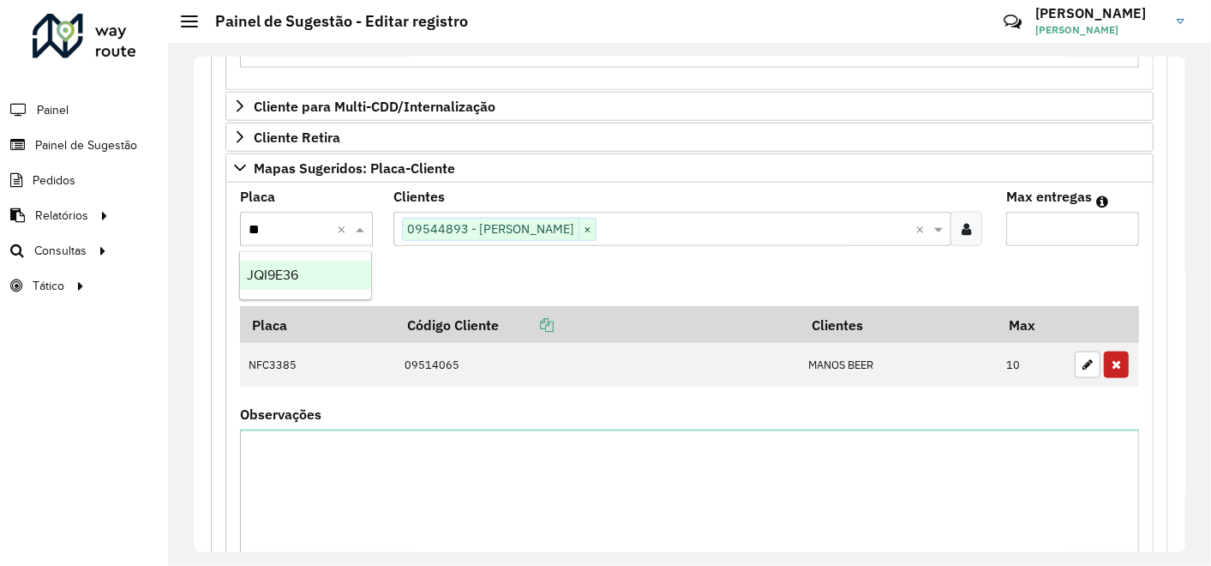
type input "***"
click at [268, 269] on span "JQI9E36" at bounding box center [272, 274] width 51 height 15
click at [284, 275] on button "Adicionar" at bounding box center [281, 276] width 82 height 33
